Goal: Transaction & Acquisition: Purchase product/service

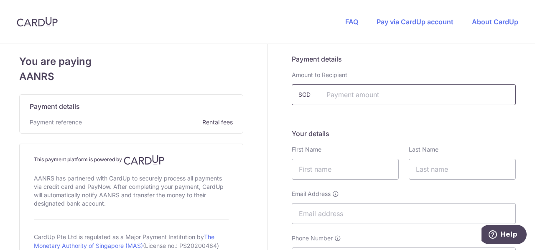
click at [378, 95] on input "text" at bounding box center [404, 94] width 224 height 21
type input "320.00"
click at [334, 168] on input "text" at bounding box center [345, 168] width 107 height 21
type input "[PERSON_NAME]"
type input "Raghavan"
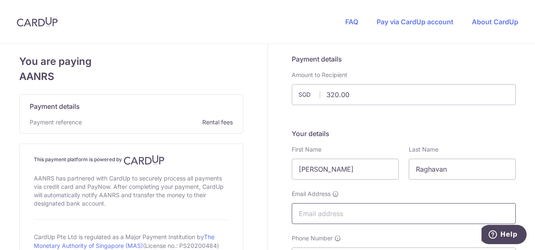
click at [353, 211] on input "Email Address" at bounding box center [404, 213] width 224 height 21
type input "[PERSON_NAME][EMAIL_ADDRESS][DOMAIN_NAME]"
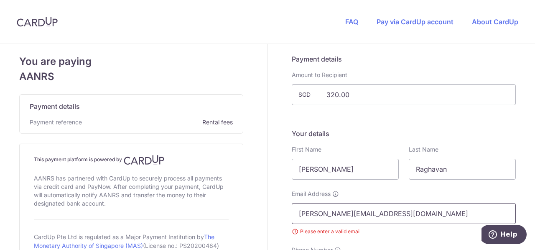
scroll to position [110, 0]
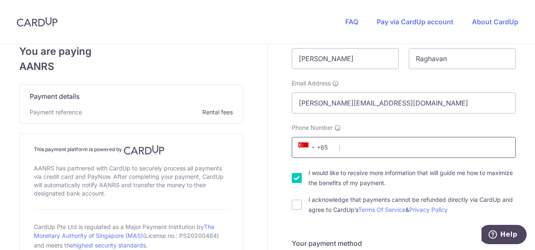
click at [352, 150] on input "Phone Number" at bounding box center [404, 147] width 224 height 21
type input "90178284"
click at [292, 179] on input "I would like to receive more information that will guide me how to maximize the…" at bounding box center [297, 178] width 10 height 10
checkbox input "false"
click at [293, 204] on input "I acknowledge that payments cannot be refunded directly via CardUp and agree to…" at bounding box center [297, 204] width 10 height 10
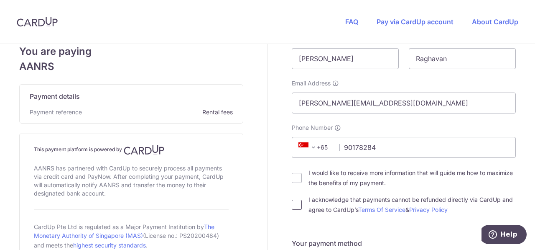
checkbox input "true"
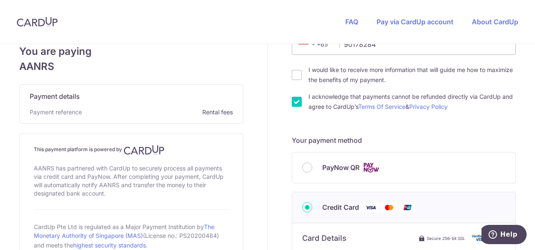
scroll to position [245, 0]
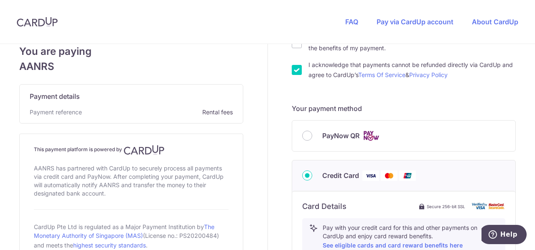
click at [304, 173] on input "Credit Card" at bounding box center [307, 175] width 10 height 10
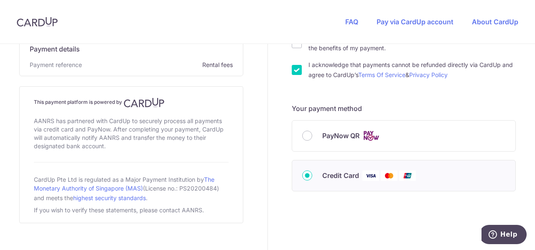
scroll to position [257, 0]
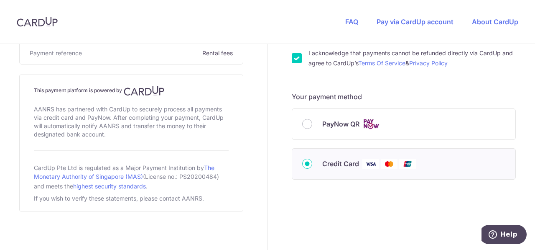
click at [304, 163] on input "Credit Card" at bounding box center [307, 163] width 10 height 10
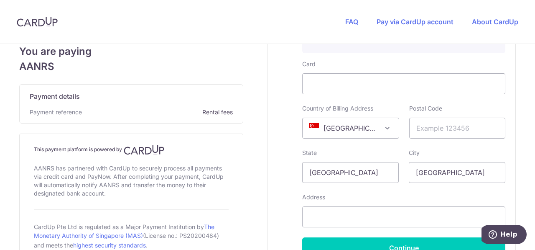
scroll to position [452, 0]
click at [440, 123] on input "text" at bounding box center [457, 127] width 97 height 21
type input "188719"
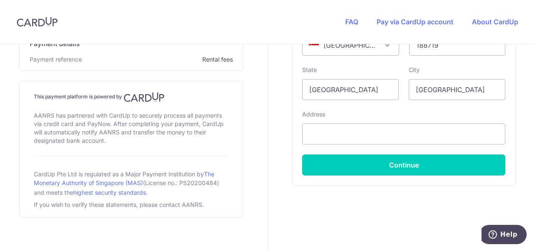
scroll to position [534, 0]
click at [324, 134] on input "text" at bounding box center [403, 133] width 203 height 21
type input "[STREET_ADDRESS]"
click at [449, 131] on input "[STREET_ADDRESS]" at bounding box center [403, 133] width 203 height 21
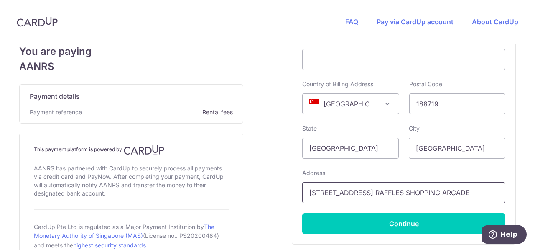
scroll to position [540, 0]
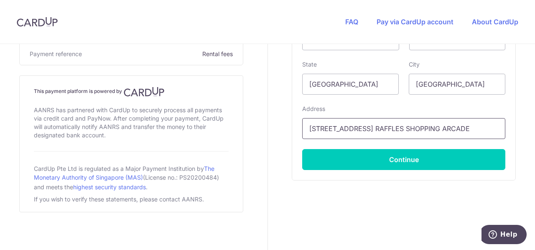
type input "[STREET_ADDRESS] RAFFLES SHOPPING ARCADE"
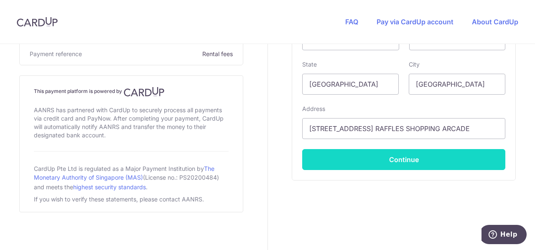
click at [433, 158] on button "Continue" at bounding box center [403, 159] width 203 height 21
type input "**** 6507"
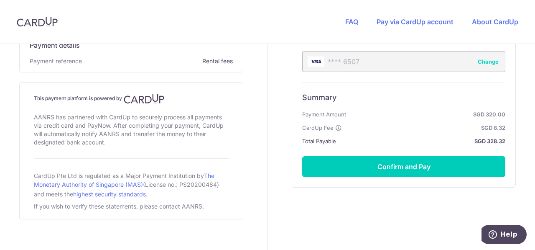
scroll to position [474, 0]
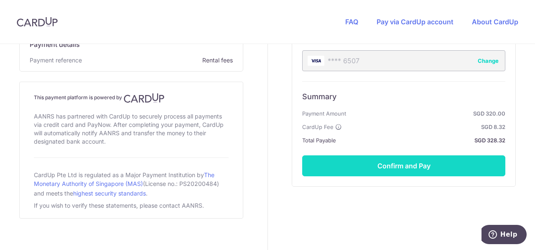
click at [414, 161] on button "Confirm and Pay" at bounding box center [403, 165] width 203 height 21
